Goal: Contribute content: Add original content to the website for others to see

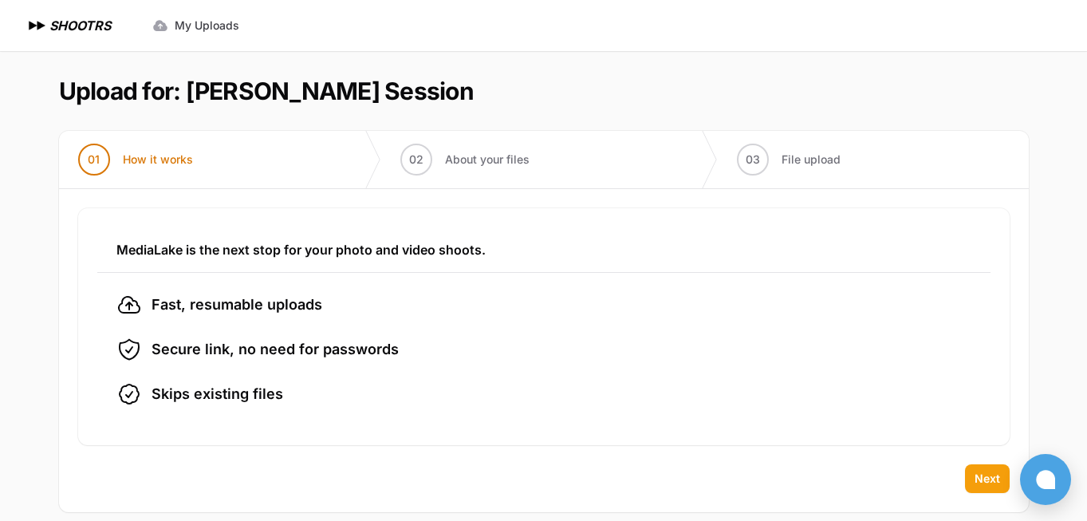
click at [986, 482] on span "Next" at bounding box center [987, 478] width 26 height 16
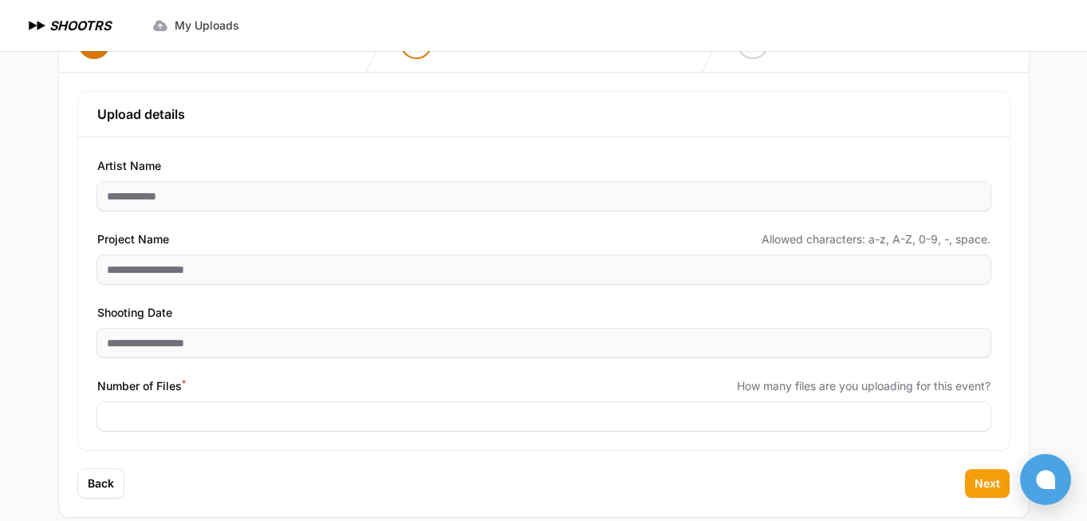
scroll to position [131, 0]
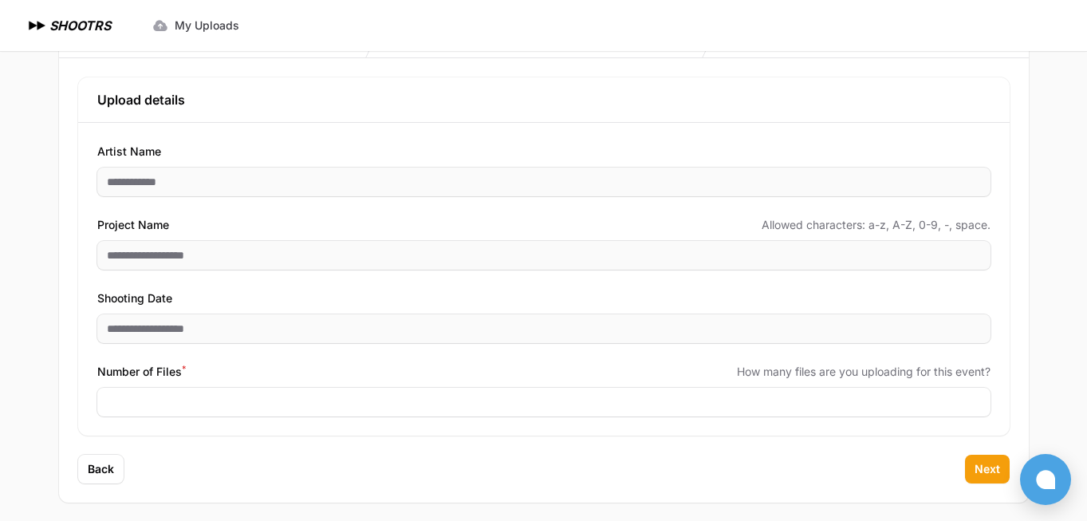
click at [981, 466] on span "Next" at bounding box center [987, 469] width 26 height 16
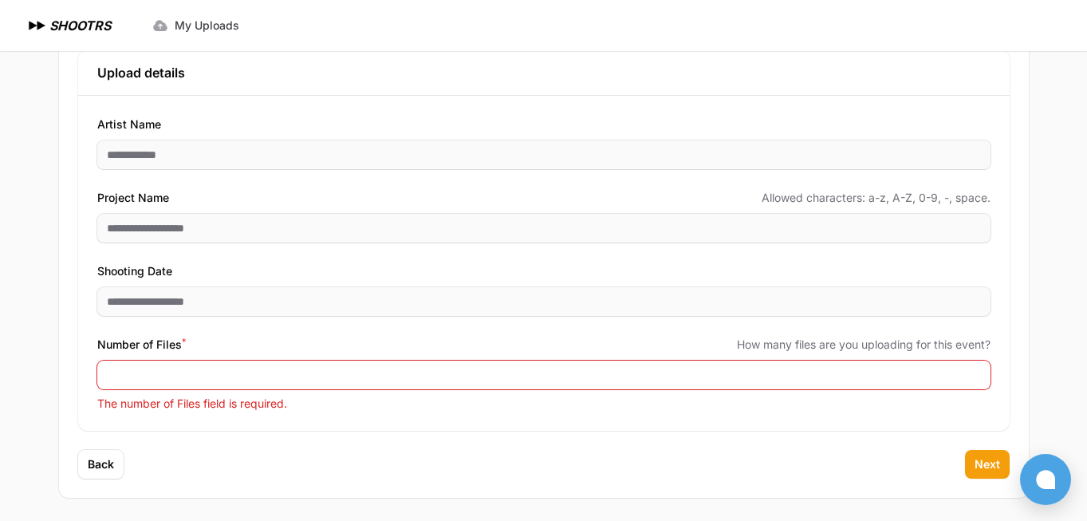
scroll to position [160, 0]
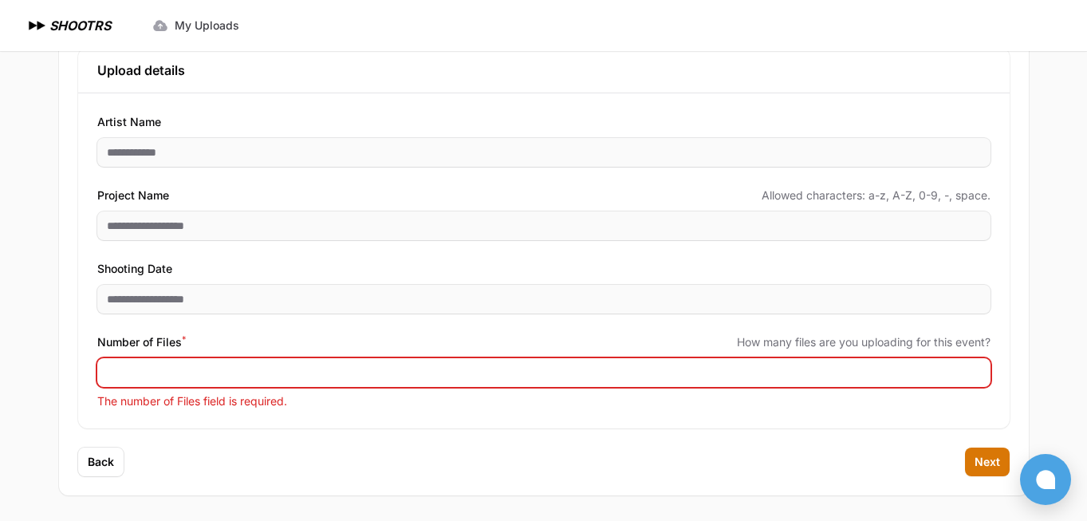
click at [191, 372] on input "Number of Files *" at bounding box center [543, 372] width 893 height 29
type input "****"
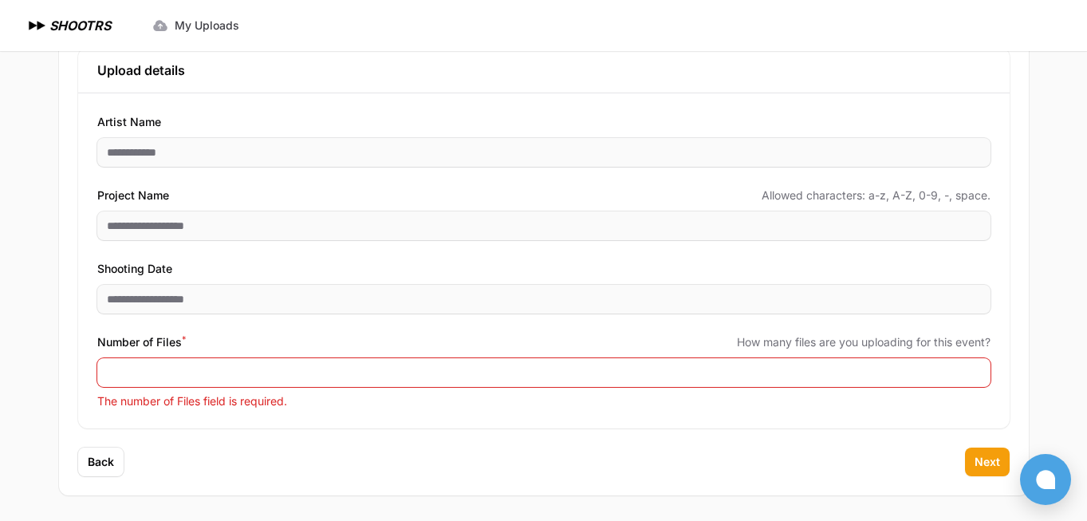
click at [979, 459] on span "Next" at bounding box center [987, 462] width 26 height 16
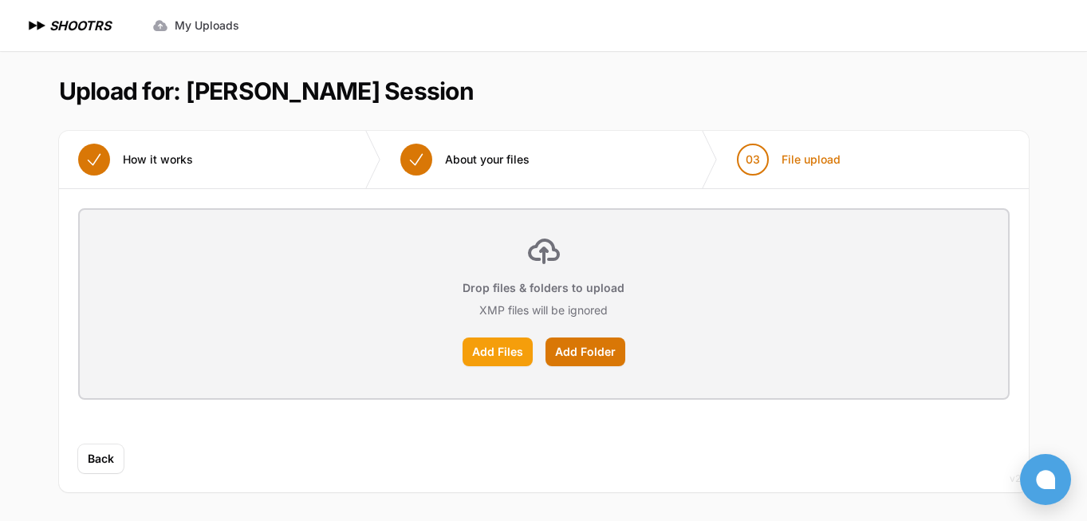
click at [494, 352] on label "Add Files" at bounding box center [497, 351] width 70 height 29
click at [0, 0] on input "Add Files" at bounding box center [0, 0] width 0 height 0
